Goal: Communication & Community: Answer question/provide support

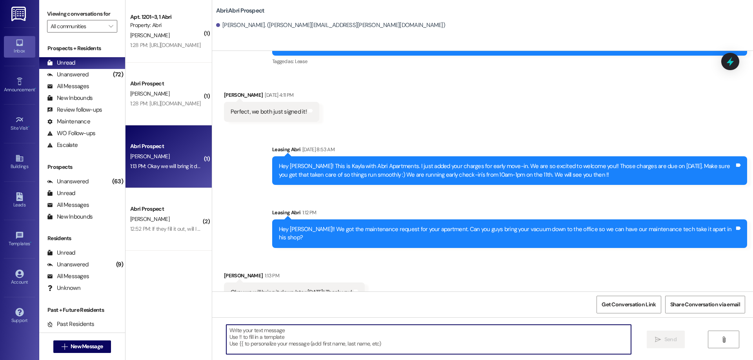
scroll to position [726, 0]
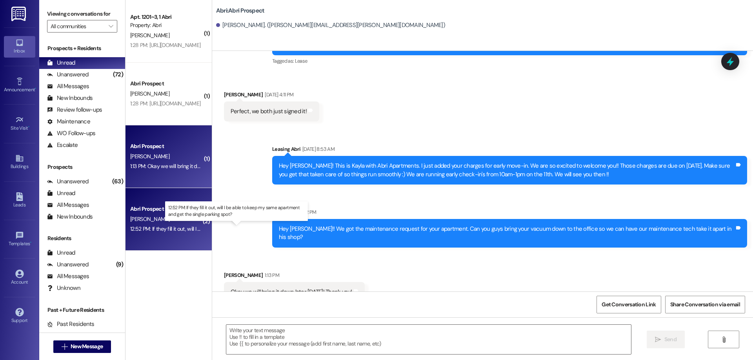
click at [147, 231] on div "12:52 PM: If they fill it out, will I be able to keep my same apartment and get…" at bounding box center [242, 228] width 225 height 7
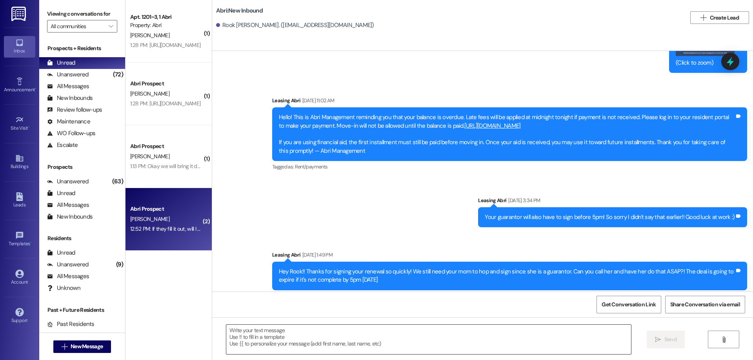
scroll to position [1818, 0]
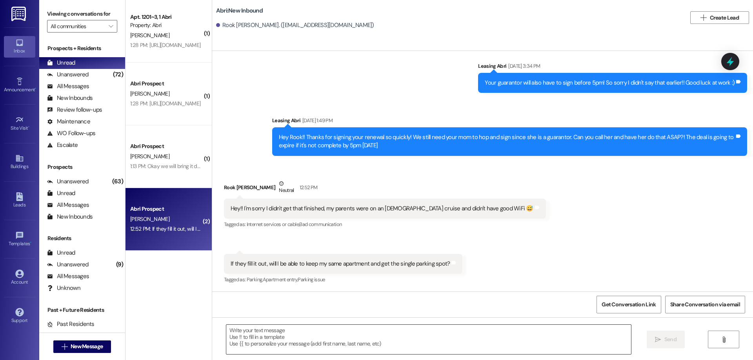
click at [309, 340] on textarea at bounding box center [428, 339] width 405 height 29
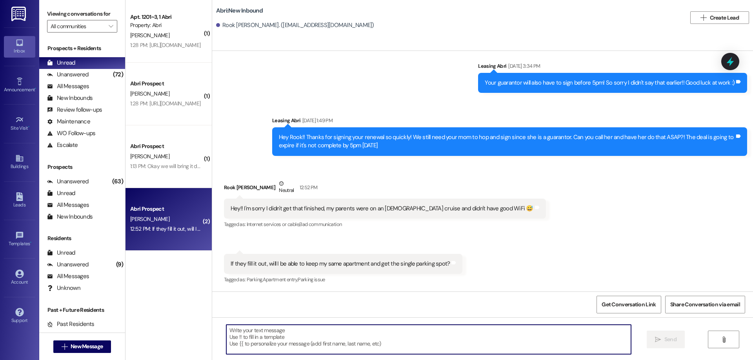
click at [358, 340] on textarea at bounding box center [428, 339] width 405 height 29
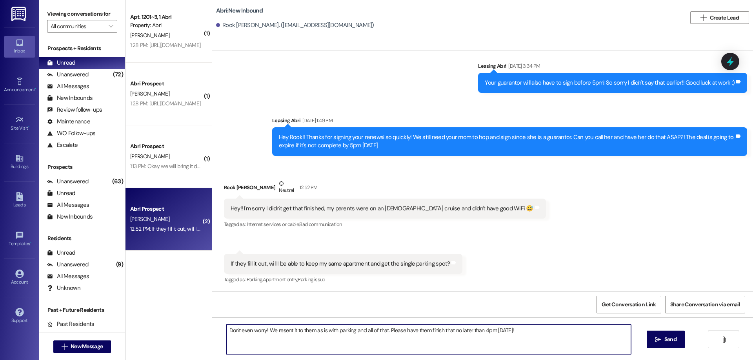
type textarea "Don't even worry! We resent it to them as is with parking and all of that. Plea…"
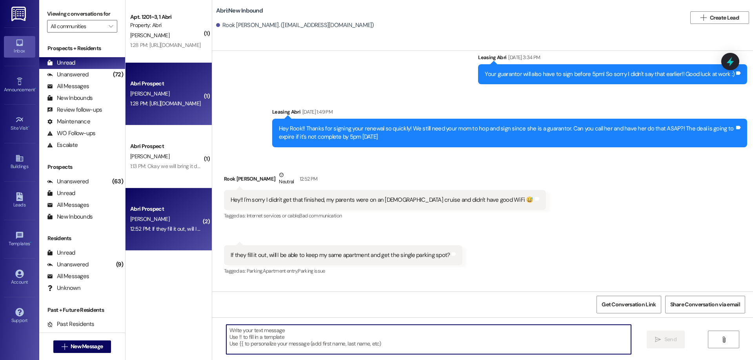
scroll to position [1817, 0]
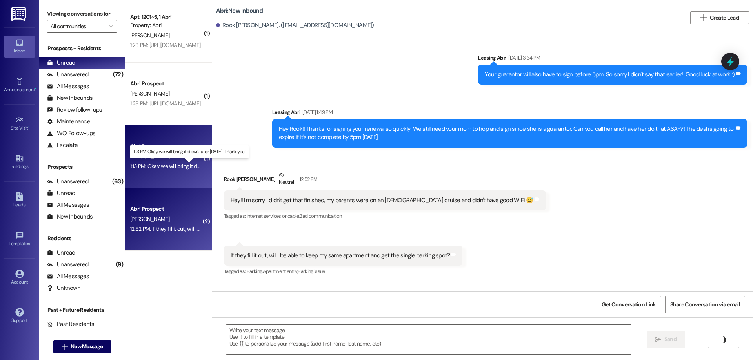
click at [162, 167] on div "1:13 PM: Okay we will bring it down later [DATE]! Thank you! 1:13 PM: Okay we w…" at bounding box center [195, 166] width 131 height 7
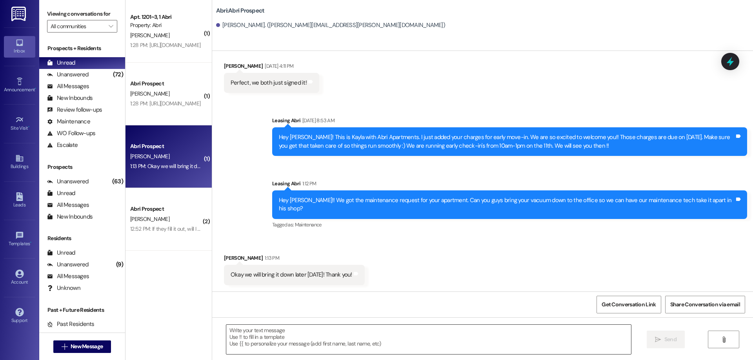
scroll to position [737, 0]
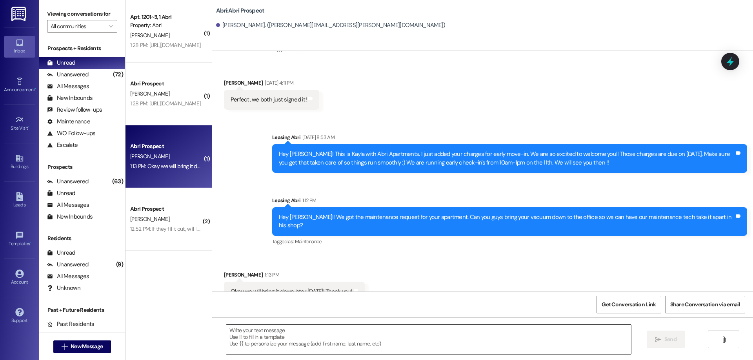
click at [319, 347] on textarea at bounding box center [428, 339] width 405 height 29
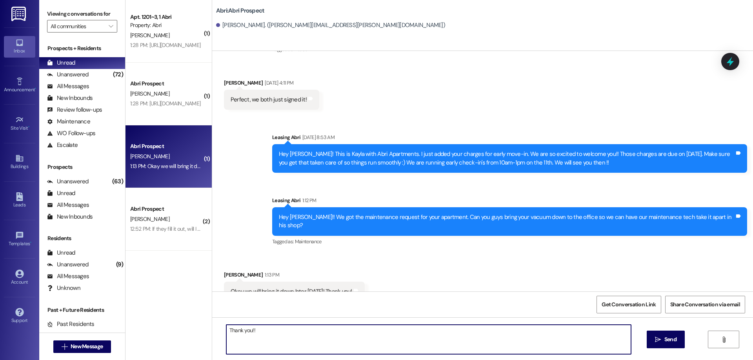
type textarea "Thank you!!"
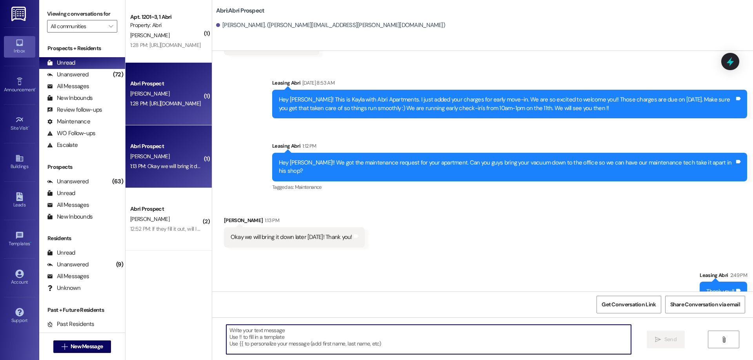
click at [192, 103] on div "1:28 PM: [URL][DOMAIN_NAME] 1:28 PM: [URL][DOMAIN_NAME]" at bounding box center [165, 103] width 70 height 7
